Goal: Information Seeking & Learning: Learn about a topic

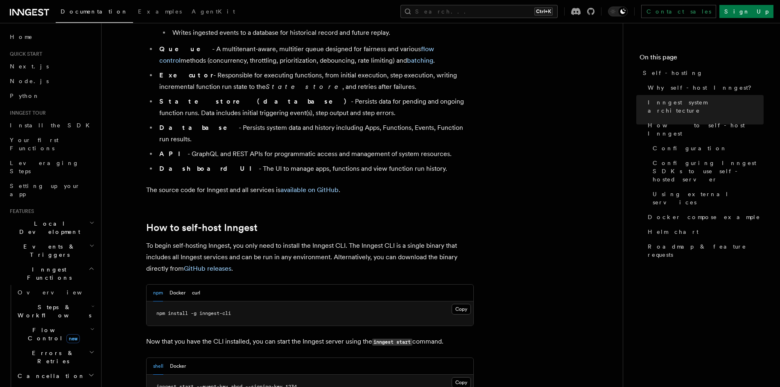
scroll to position [696, 0]
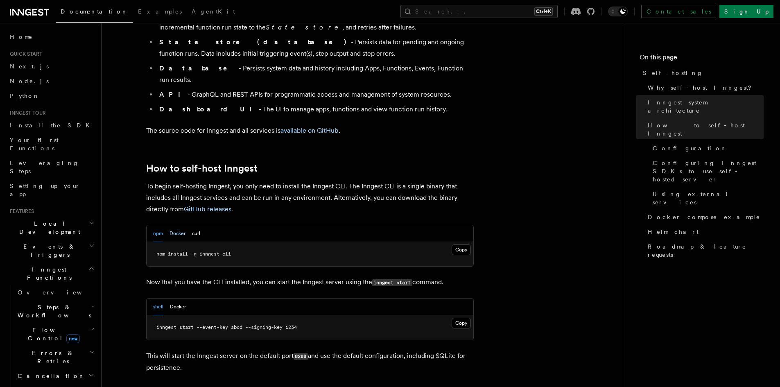
click at [174, 225] on button "Docker" at bounding box center [177, 233] width 16 height 17
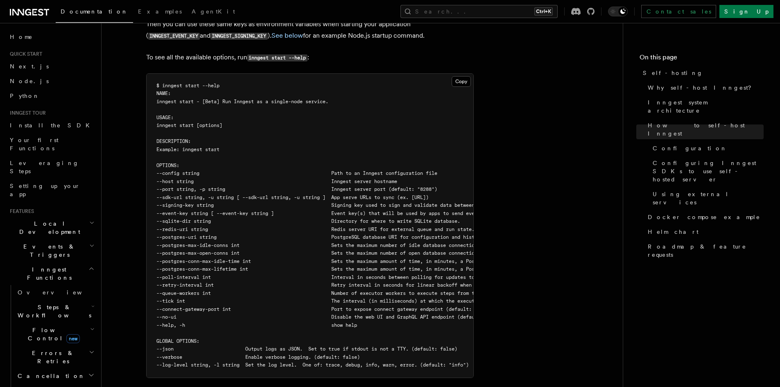
scroll to position [1514, 0]
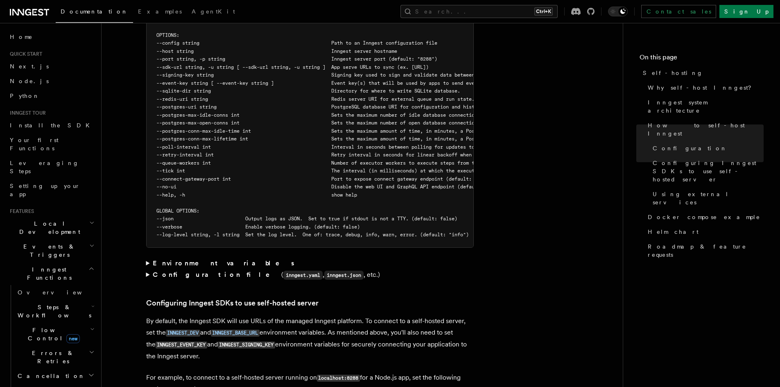
click at [146, 269] on summary "Configuration file ( inngest.yaml , inngest.json , etc.)" at bounding box center [309, 275] width 327 height 12
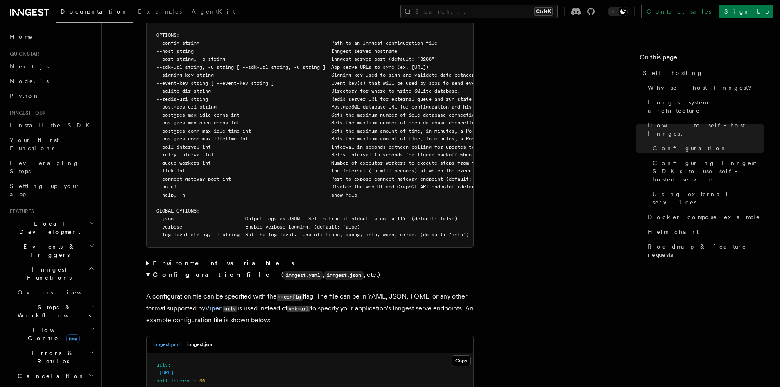
click at [148, 257] on summary "Environment variables" at bounding box center [309, 262] width 327 height 11
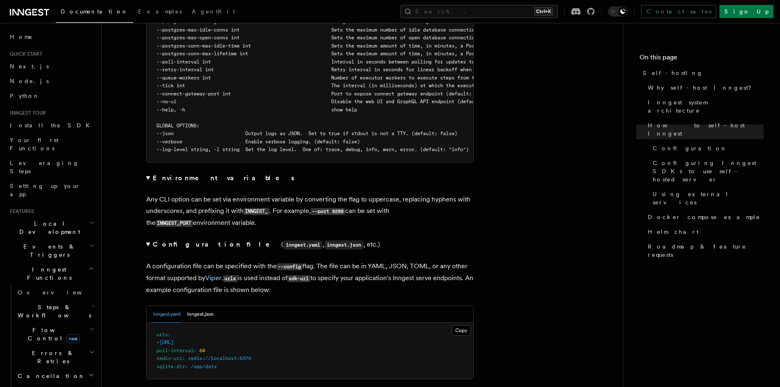
scroll to position [1637, 0]
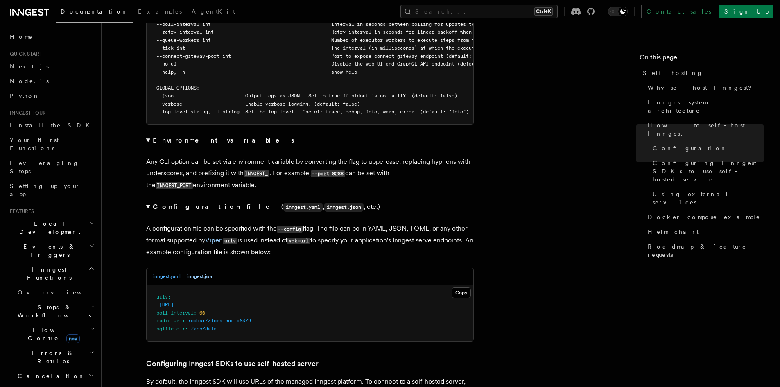
click at [201, 268] on button "inngest.json" at bounding box center [200, 276] width 27 height 17
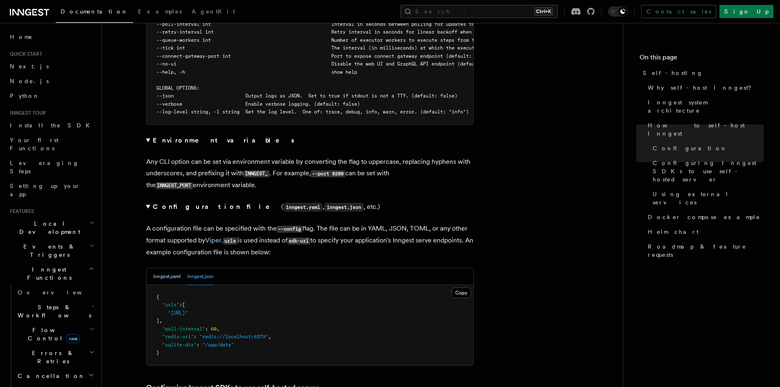
click at [170, 268] on button "inngest.yaml" at bounding box center [166, 276] width 27 height 17
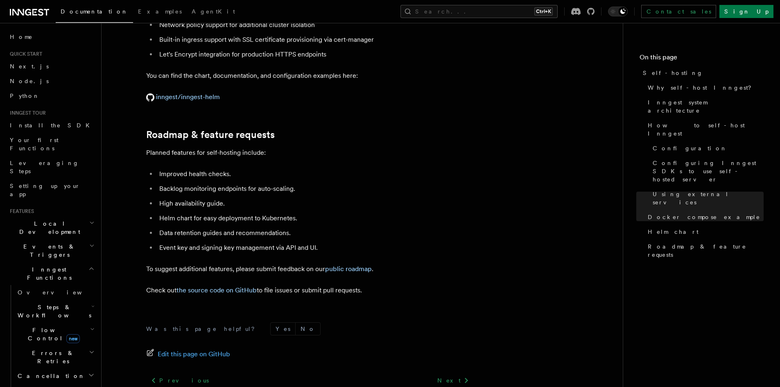
scroll to position [3274, 0]
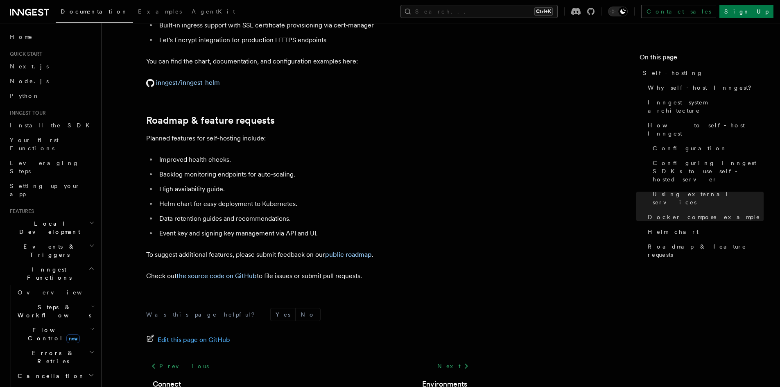
drag, startPoint x: 465, startPoint y: 102, endPoint x: 479, endPoint y: 2, distance: 101.6
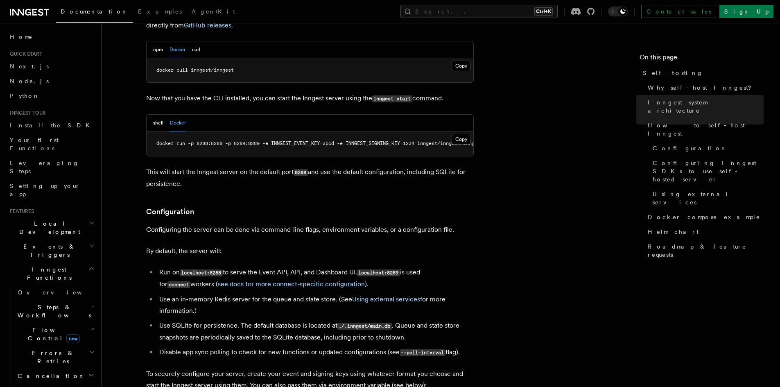
scroll to position [900, 0]
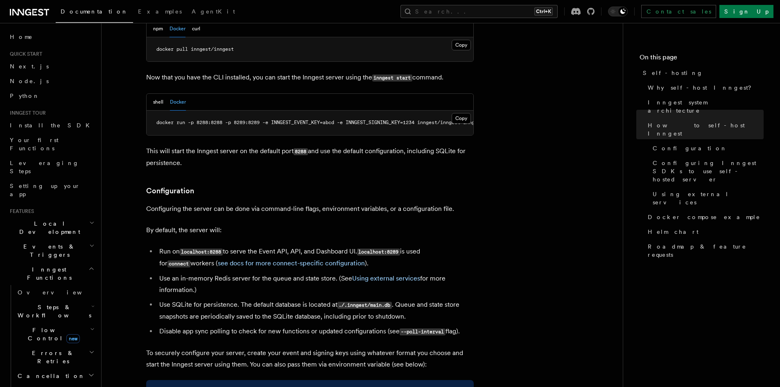
click at [88, 265] on icon "button" at bounding box center [91, 268] width 6 height 7
click at [88, 332] on icon "button" at bounding box center [91, 335] width 7 height 7
click at [89, 335] on icon "button" at bounding box center [91, 336] width 4 height 2
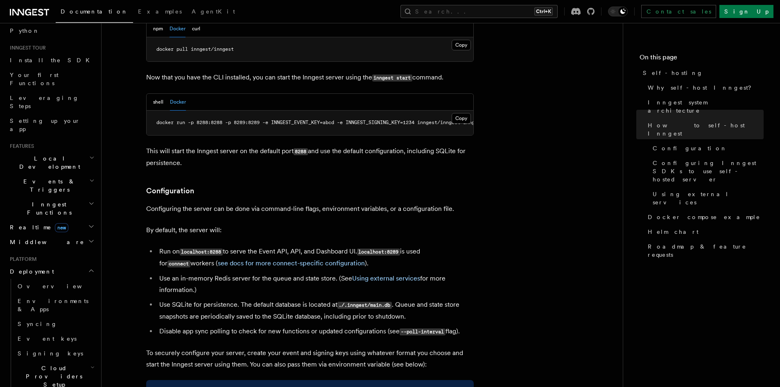
scroll to position [82, 0]
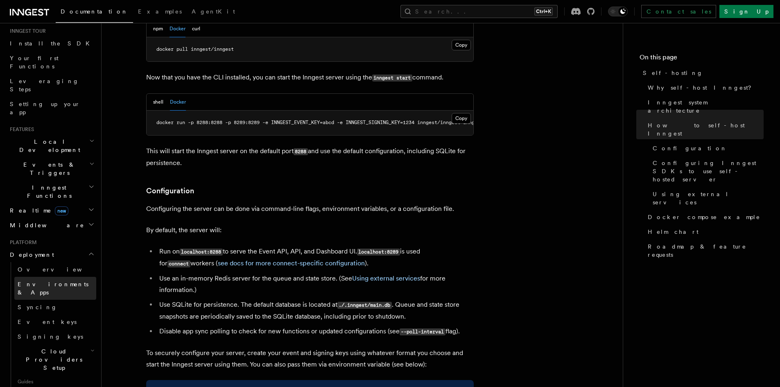
click at [50, 281] on span "Environments & Apps" at bounding box center [53, 288] width 71 height 15
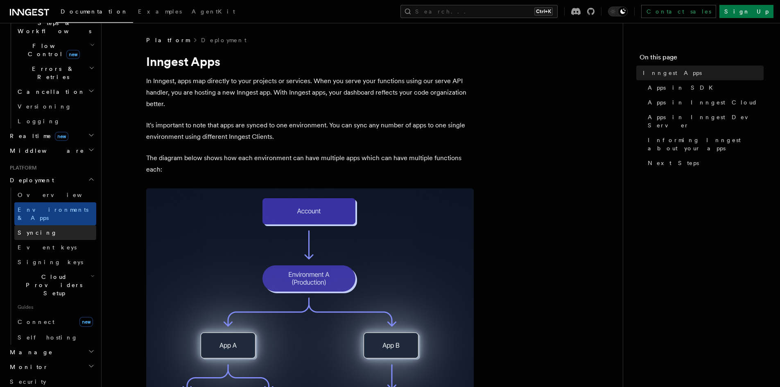
scroll to position [287, 0]
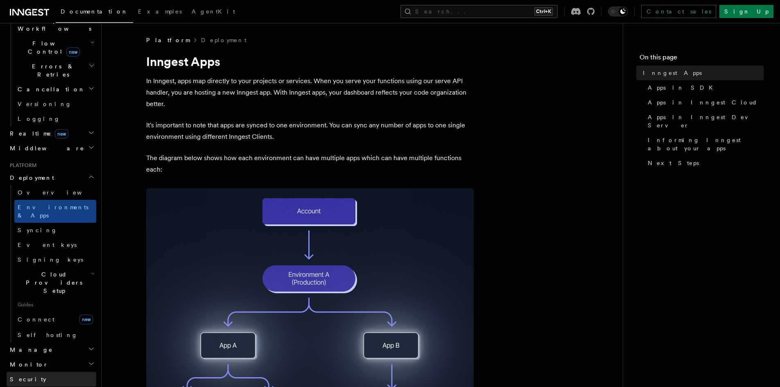
click at [39, 372] on link "Security" at bounding box center [52, 379] width 90 height 15
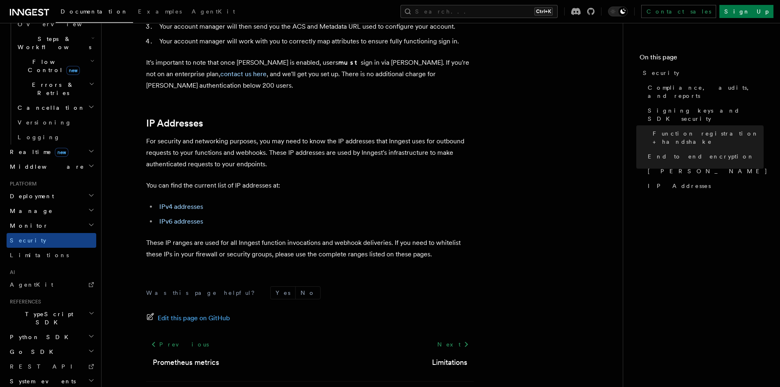
scroll to position [1023, 0]
click at [477, 20] on div "Documentation Examples AgentKit Search... Ctrl+K Contact sales Sign Up" at bounding box center [390, 11] width 780 height 23
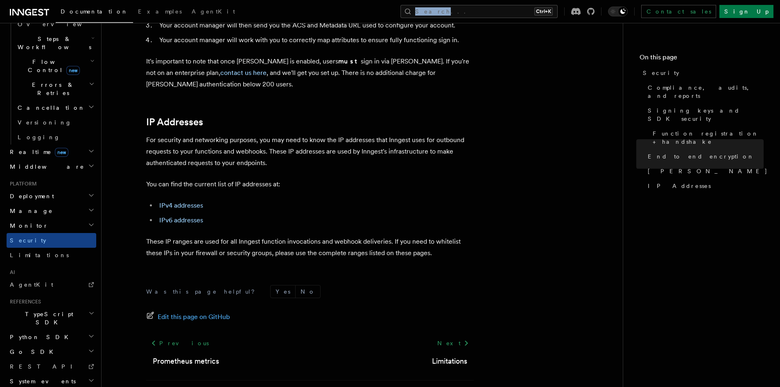
click at [478, 20] on div "Documentation Examples AgentKit Search... Ctrl+K Contact sales Sign Up" at bounding box center [390, 11] width 780 height 23
click at [502, 7] on button "Search... Ctrl+K" at bounding box center [478, 11] width 157 height 13
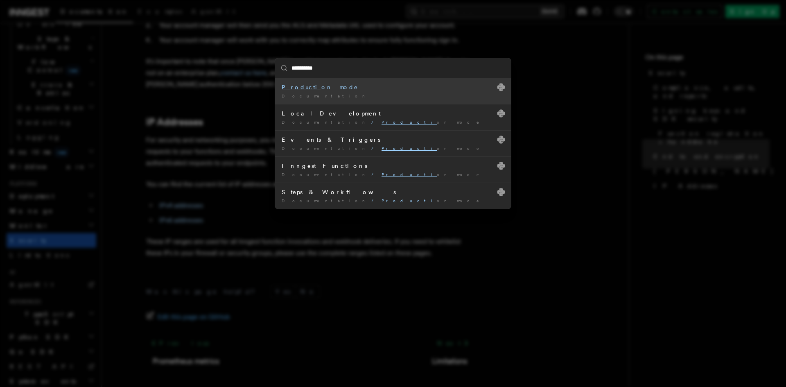
type input "**********"
click at [353, 91] on li "Production mode Documentation /" at bounding box center [393, 91] width 236 height 26
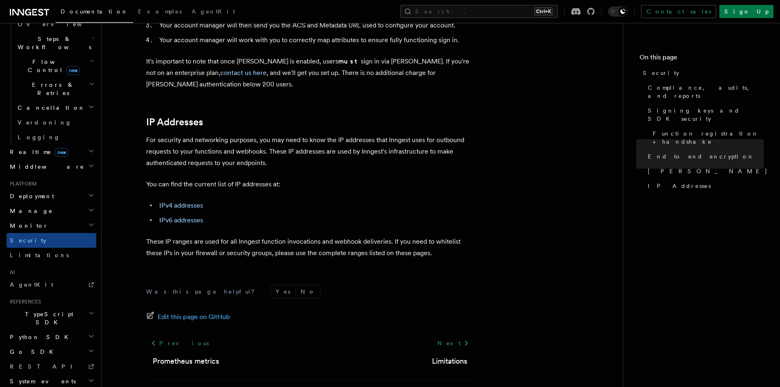
scroll to position [287, 0]
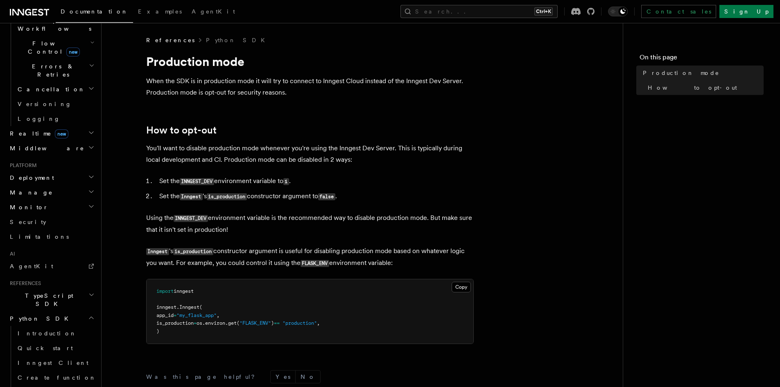
click at [347, 155] on p "You'll want to disable production mode whenever you're using the Inngest Dev Se…" at bounding box center [309, 153] width 327 height 23
drag, startPoint x: 144, startPoint y: 147, endPoint x: 303, endPoint y: 146, distance: 159.2
click at [303, 146] on article "References Python SDK Production mode When the SDK is in production mode it wil…" at bounding box center [362, 271] width 495 height 470
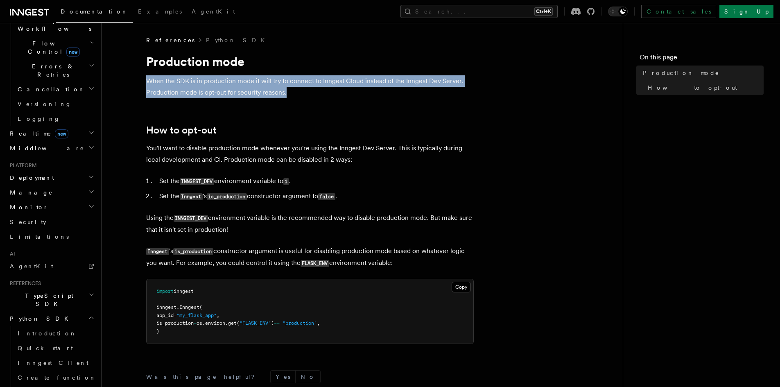
drag, startPoint x: 323, startPoint y: 90, endPoint x: 136, endPoint y: 85, distance: 186.7
click at [136, 85] on article "References Python SDK Production mode When the SDK is in production mode it wil…" at bounding box center [362, 271] width 495 height 470
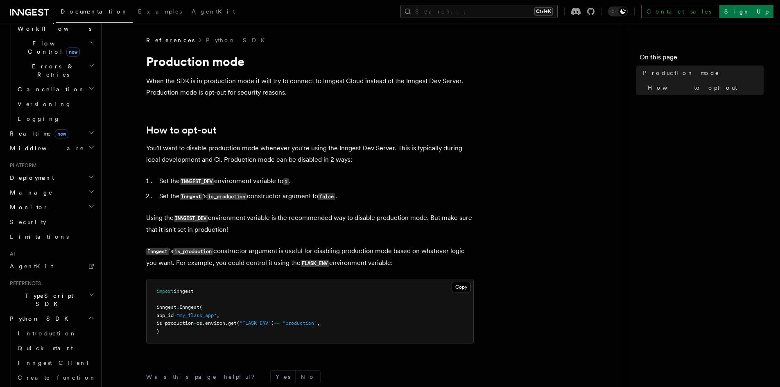
click at [291, 172] on article "References Python SDK Production mode When the SDK is in production mode it wil…" at bounding box center [362, 271] width 495 height 470
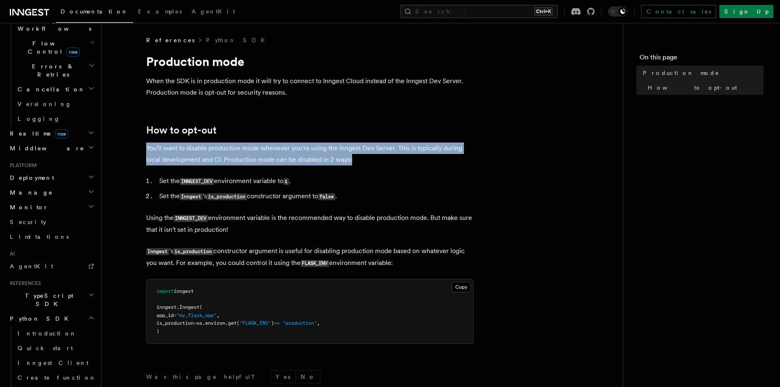
drag, startPoint x: 375, startPoint y: 160, endPoint x: 145, endPoint y: 146, distance: 230.1
click at [145, 146] on article "References Python SDK Production mode When the SDK is in production mode it wil…" at bounding box center [362, 271] width 495 height 470
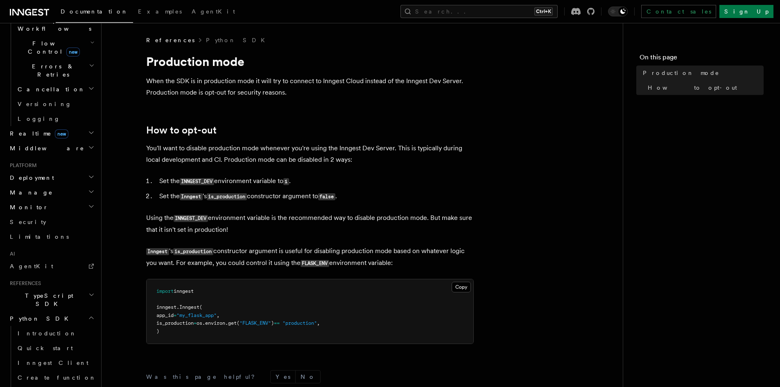
click at [347, 167] on article "References Python SDK Production mode When the SDK is in production mode it wil…" at bounding box center [362, 271] width 495 height 470
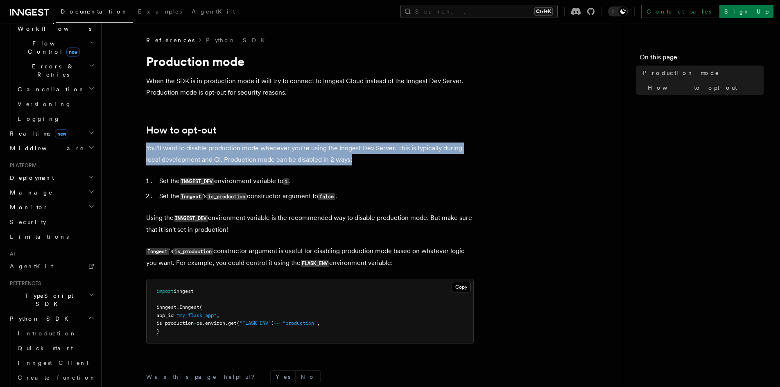
drag, startPoint x: 375, startPoint y: 161, endPoint x: 144, endPoint y: 148, distance: 231.2
click at [144, 148] on article "References Python SDK Production mode When the SDK is in production mode it wil…" at bounding box center [362, 271] width 495 height 470
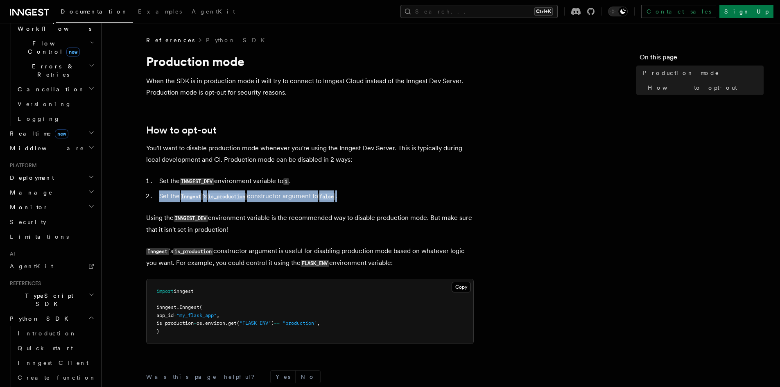
drag, startPoint x: 158, startPoint y: 194, endPoint x: 351, endPoint y: 197, distance: 193.2
click at [351, 197] on li "Set the Inngest 's is_production constructor argument to false ." at bounding box center [315, 196] width 317 height 12
drag, startPoint x: 271, startPoint y: 227, endPoint x: 138, endPoint y: 221, distance: 133.6
click at [138, 221] on article "References Python SDK Production mode When the SDK is in production mode it wil…" at bounding box center [362, 271] width 495 height 470
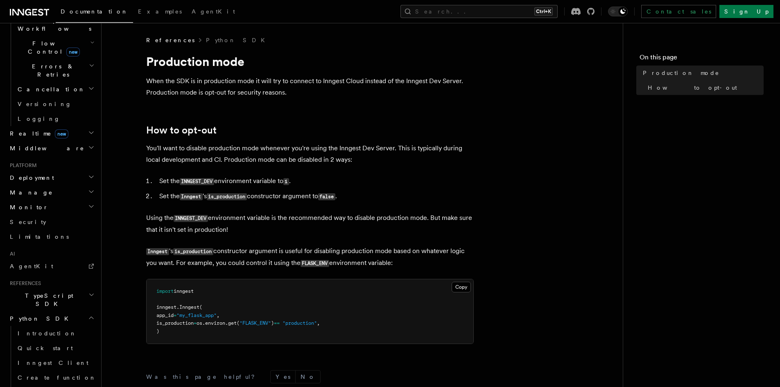
click at [138, 221] on article "References Python SDK Production mode When the SDK is in production mode it wil…" at bounding box center [362, 271] width 495 height 470
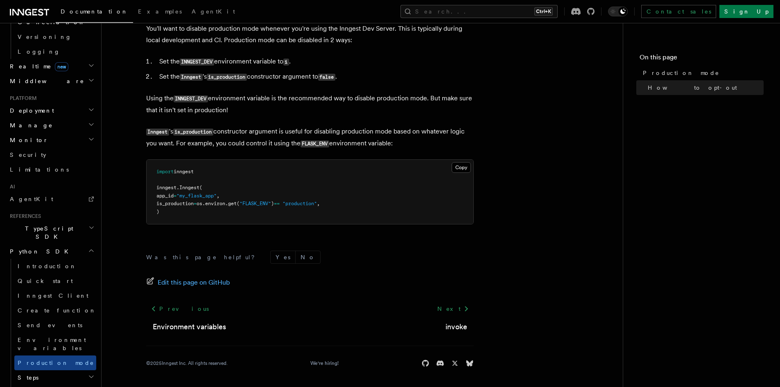
scroll to position [409, 0]
